Goal: Information Seeking & Learning: Compare options

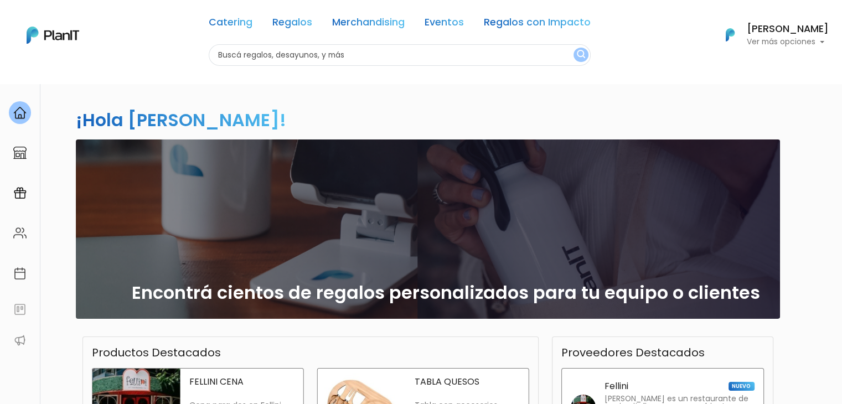
click at [287, 54] on input "text" at bounding box center [400, 55] width 382 height 22
type input "lonc"
click at [574, 48] on button "submit" at bounding box center [581, 55] width 15 height 14
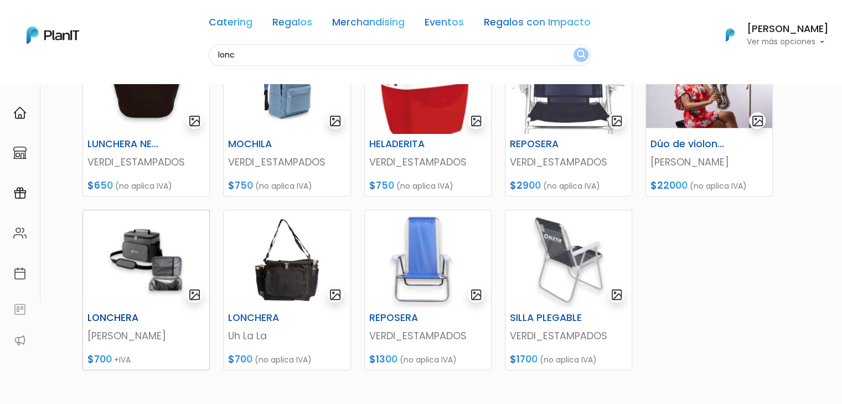
click at [89, 266] on img at bounding box center [146, 258] width 126 height 97
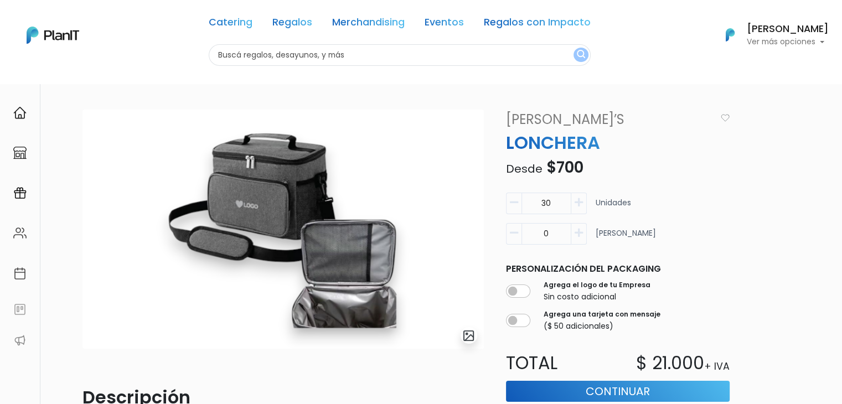
click at [259, 57] on input "text" at bounding box center [400, 55] width 382 height 22
type input "deco"
click at [574, 48] on button "submit" at bounding box center [581, 55] width 15 height 14
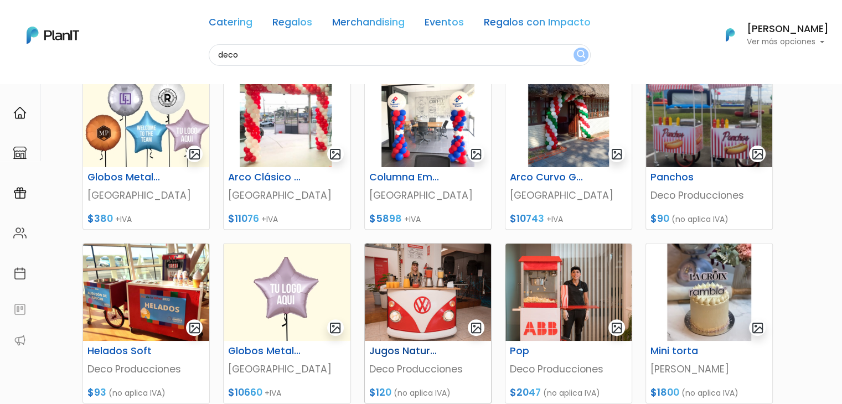
click at [440, 269] on img at bounding box center [428, 292] width 126 height 97
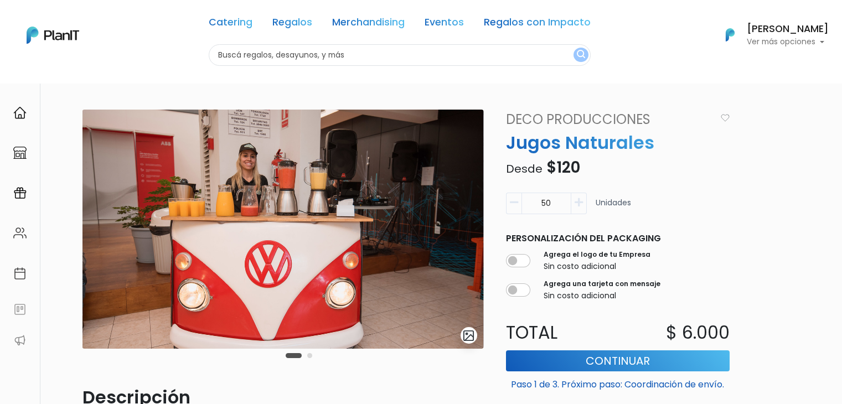
click at [399, 311] on img at bounding box center [283, 229] width 401 height 239
click at [576, 116] on link "Deco Producciones" at bounding box center [607, 120] width 217 height 20
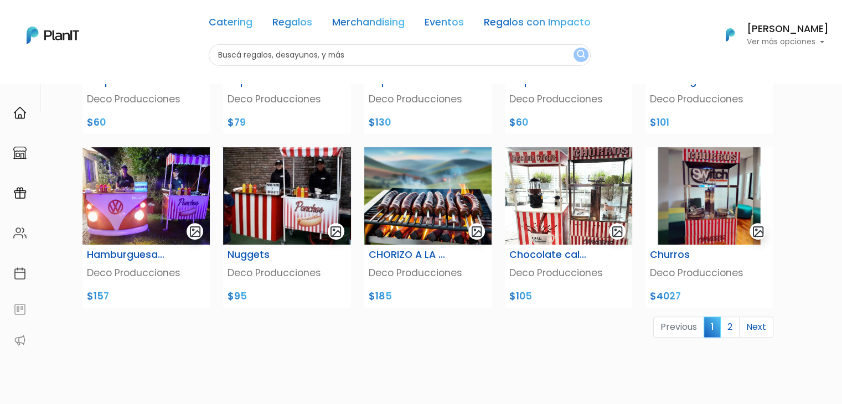
scroll to position [378, 0]
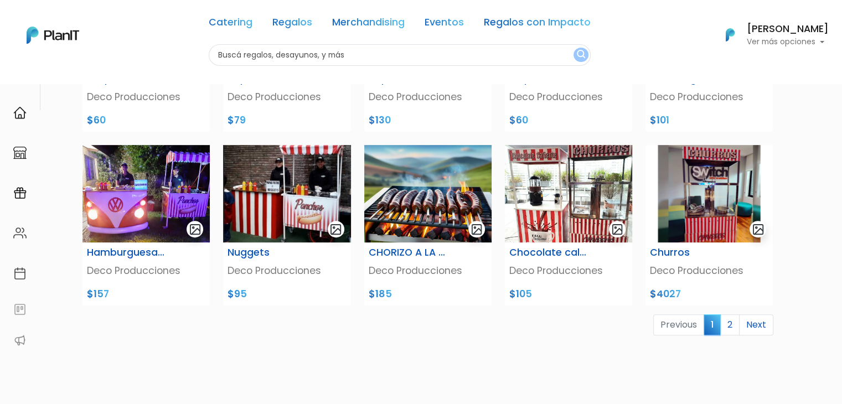
drag, startPoint x: 846, startPoint y: 56, endPoint x: 848, endPoint y: 217, distance: 160.6
click at [393, 178] on img at bounding box center [427, 193] width 127 height 97
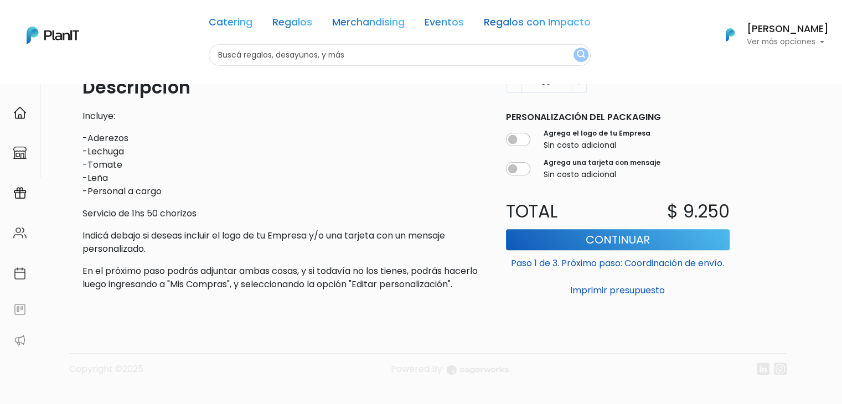
scroll to position [321, 0]
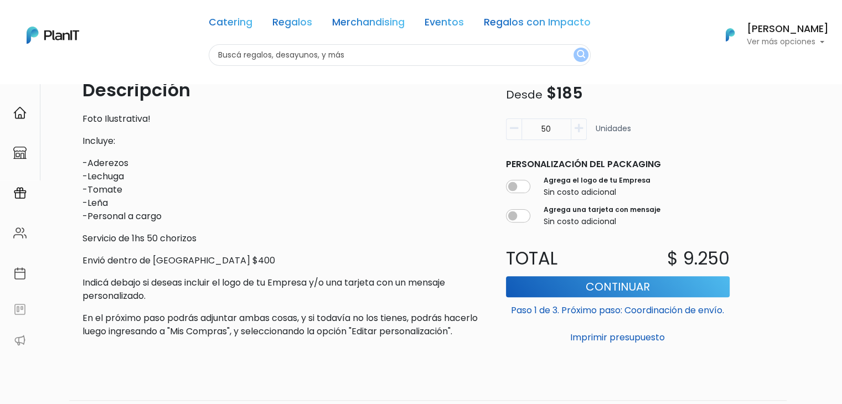
scroll to position [308, 0]
click at [157, 259] on p "Envió dentro de [GEOGRAPHIC_DATA] $400" at bounding box center [283, 260] width 401 height 13
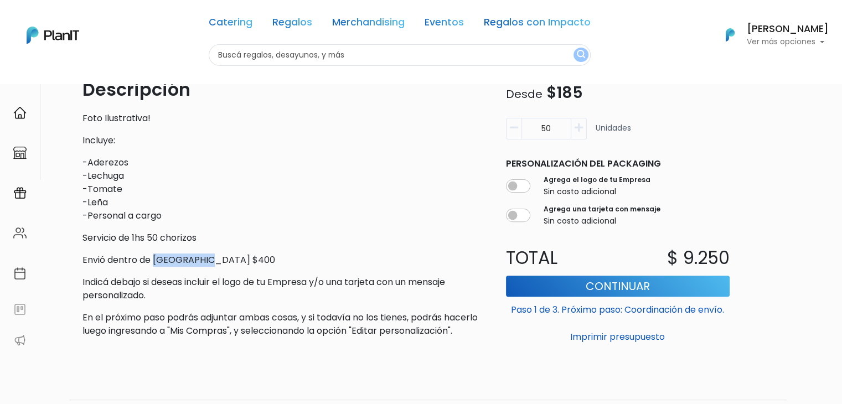
click at [157, 259] on p "Envió dentro de [GEOGRAPHIC_DATA] $400" at bounding box center [283, 260] width 401 height 13
copy div "Envió dentro de [GEOGRAPHIC_DATA] $400"
click at [281, 55] on input "text" at bounding box center [400, 55] width 382 height 22
type input "nece"
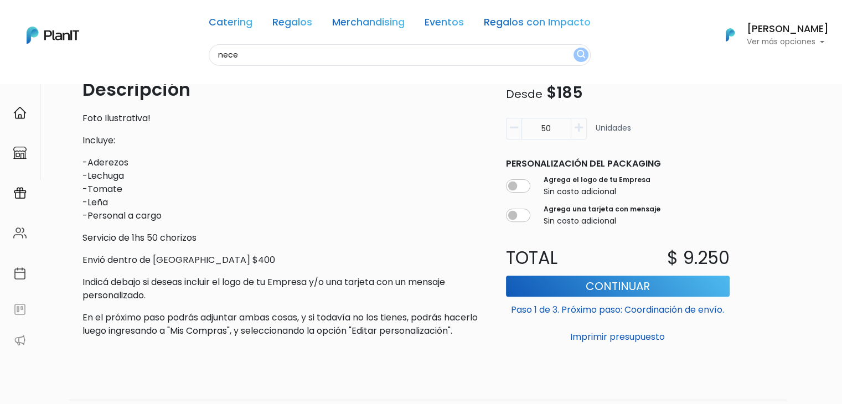
click at [574, 48] on button "submit" at bounding box center [581, 55] width 15 height 14
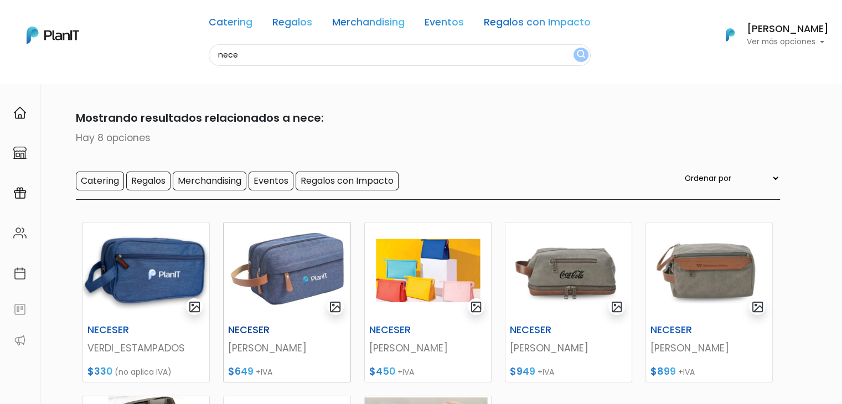
click at [257, 302] on img at bounding box center [287, 271] width 126 height 97
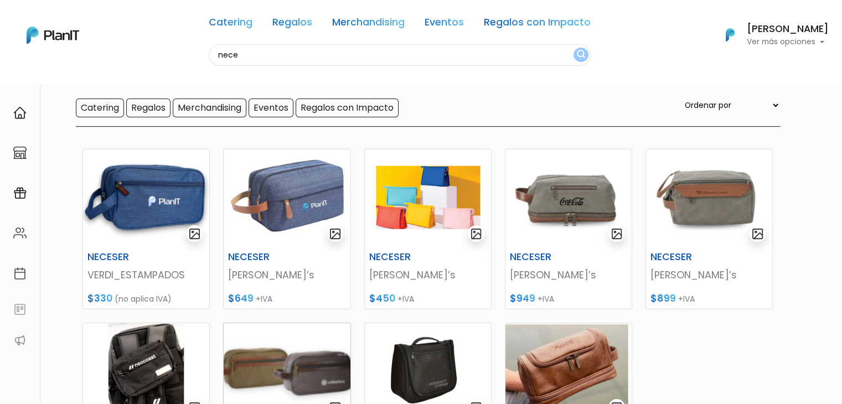
click at [264, 355] on img at bounding box center [287, 371] width 126 height 97
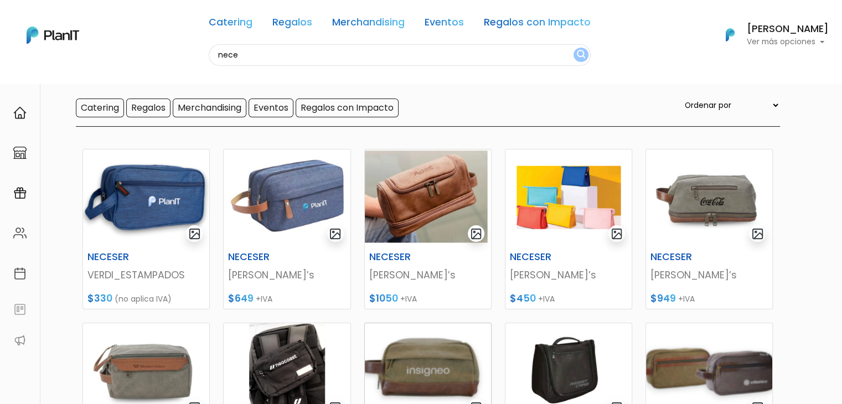
click at [435, 378] on img at bounding box center [428, 371] width 126 height 97
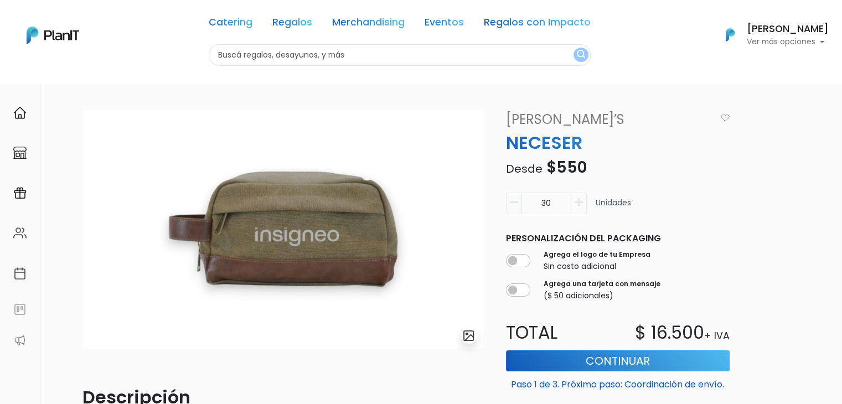
click at [273, 58] on input "text" at bounding box center [400, 55] width 382 height 22
type input "t"
type input "cumpleañ"
click at [574, 48] on button "submit" at bounding box center [581, 55] width 15 height 14
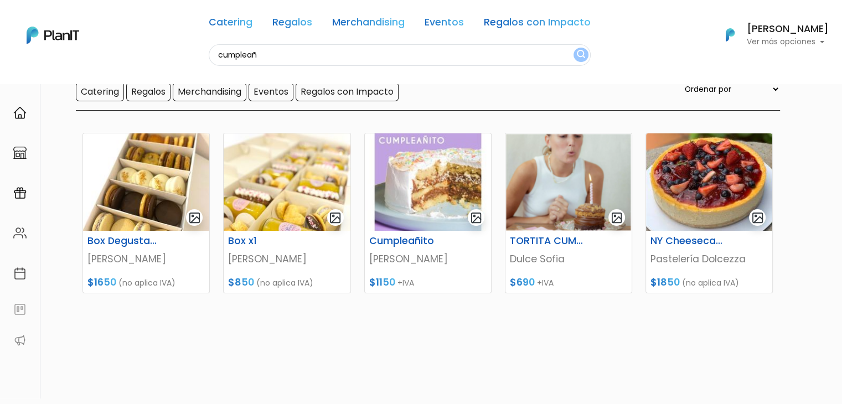
scroll to position [94, 0]
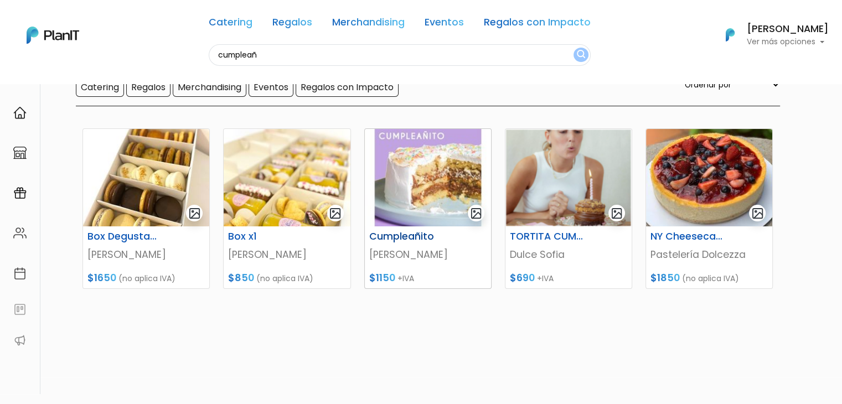
click at [410, 202] on img at bounding box center [428, 177] width 126 height 97
